Goal: Entertainment & Leisure: Consume media (video, audio)

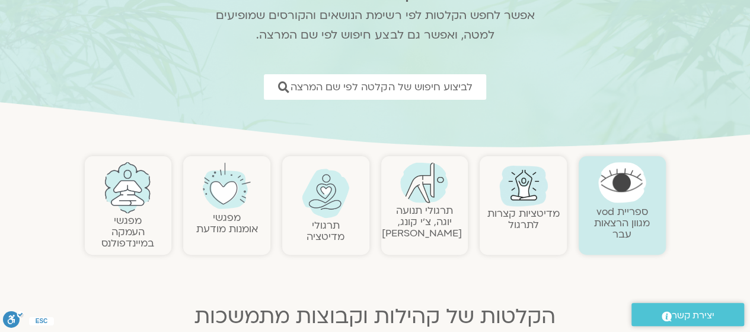
scroll to position [116, 0]
click at [136, 219] on link "מפגשי העמקה במיינדפולנס" at bounding box center [127, 230] width 53 height 36
click at [123, 226] on link "מפגשי העמקה במיינדפולנס" at bounding box center [127, 230] width 53 height 36
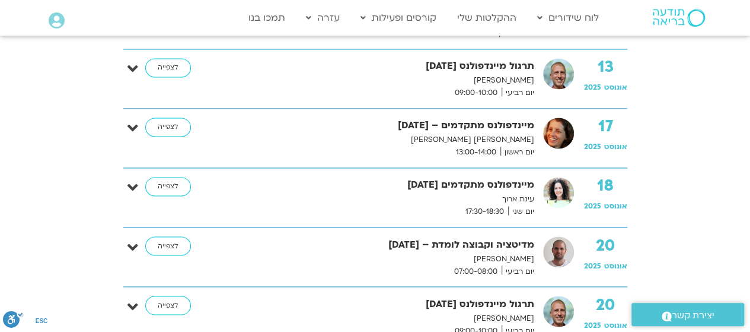
scroll to position [903, 0]
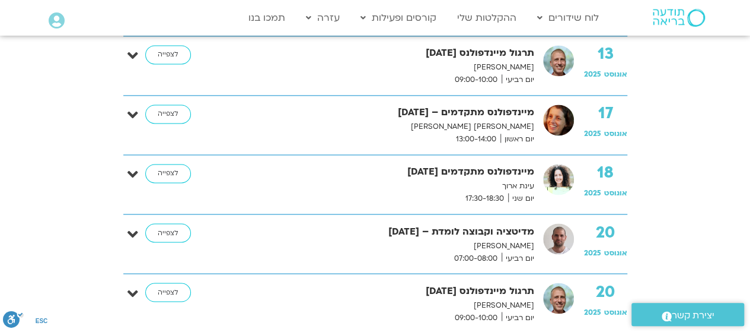
click at [508, 245] on p "[PERSON_NAME]" at bounding box center [378, 245] width 311 height 12
click at [495, 239] on p "[PERSON_NAME]" at bounding box center [378, 245] width 311 height 12
click at [169, 47] on link "לצפייה" at bounding box center [168, 54] width 46 height 19
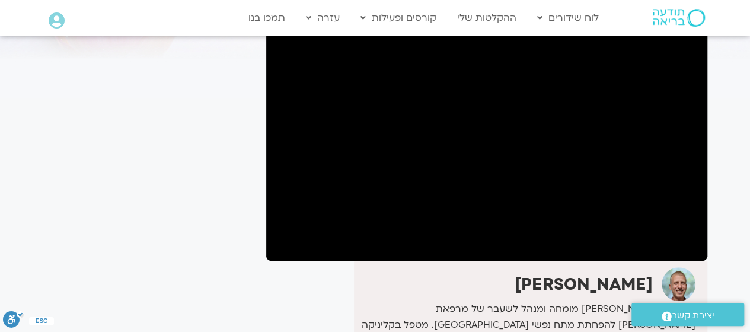
scroll to position [106, 0]
